Goal: Task Accomplishment & Management: Complete application form

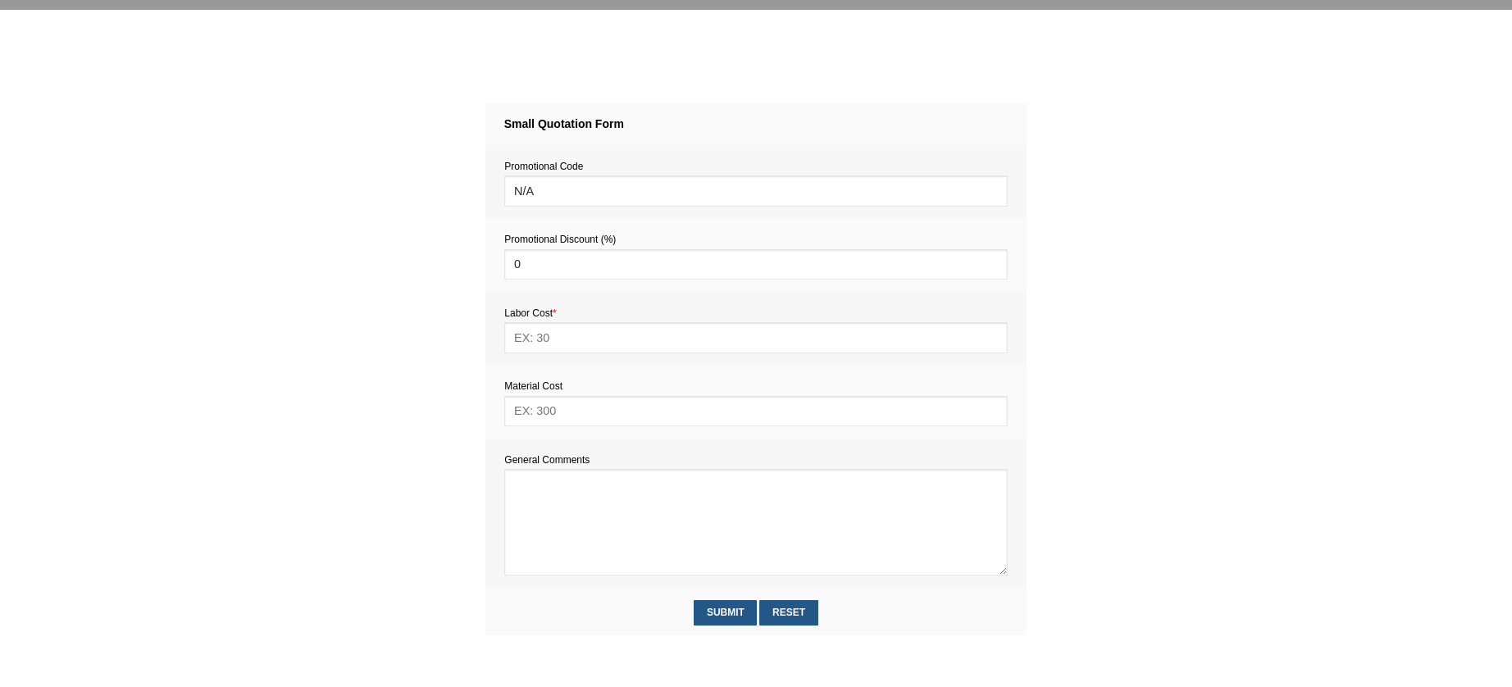
scroll to position [652, 0]
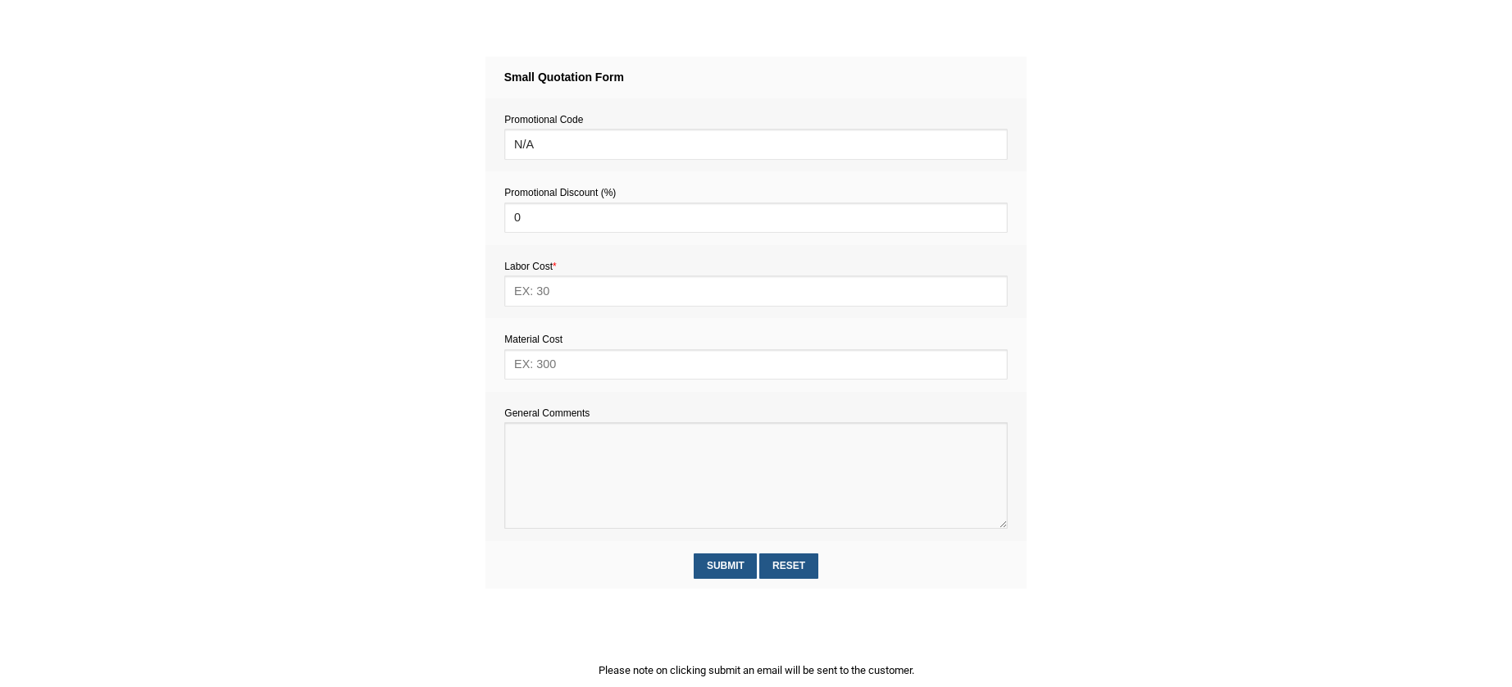
click at [532, 457] on textarea at bounding box center [755, 475] width 503 height 107
paste textarea "Estimate provision for a professional handyman (service call out and labour) to…"
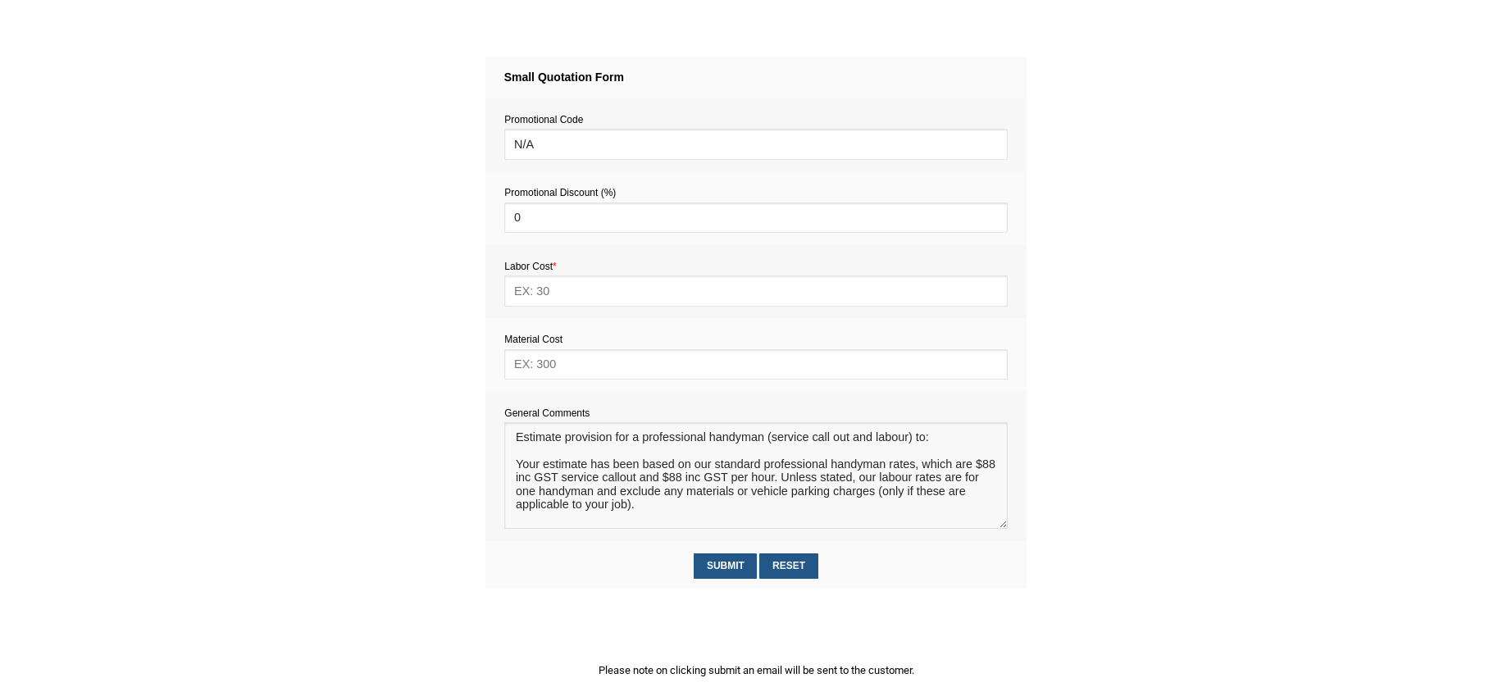
click at [526, 455] on textarea at bounding box center [755, 475] width 503 height 107
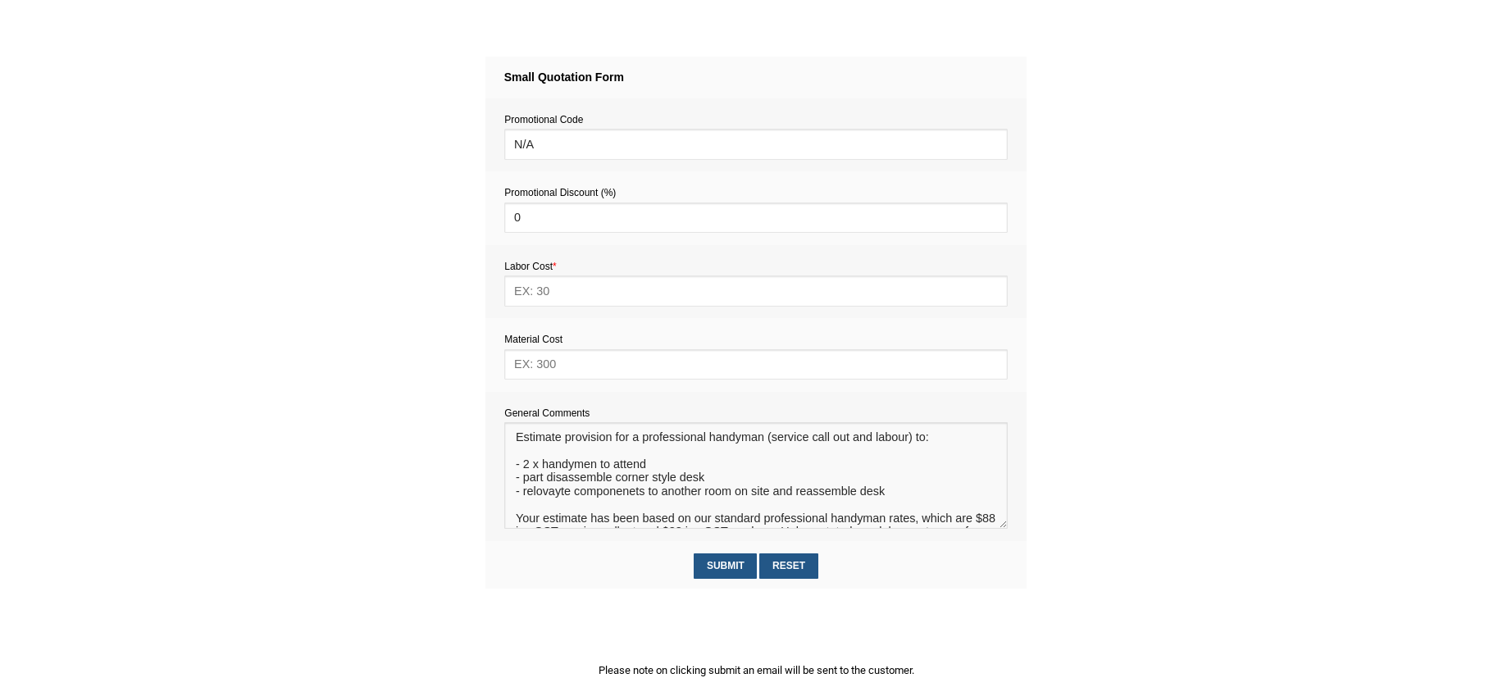
type textarea "Estimate provision for a professional handyman (service call out and labour) to…"
click at [551, 371] on input "text" at bounding box center [755, 364] width 503 height 30
type input "0"
click at [612, 298] on input "text" at bounding box center [755, 291] width 503 height 30
type input "374"
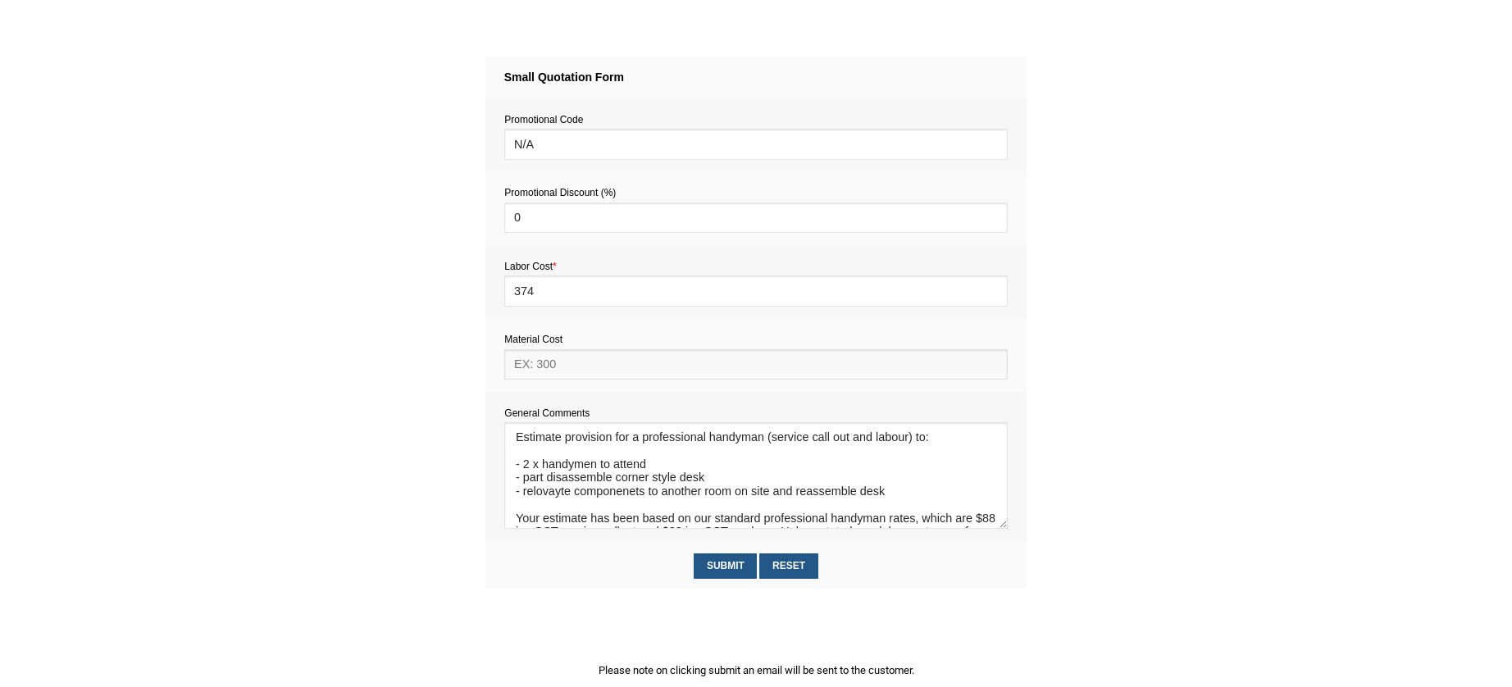
click at [549, 367] on input "text" at bounding box center [755, 364] width 503 height 30
type input "0"
click at [727, 558] on input "Submit" at bounding box center [725, 566] width 63 height 25
